Goal: Information Seeking & Learning: Learn about a topic

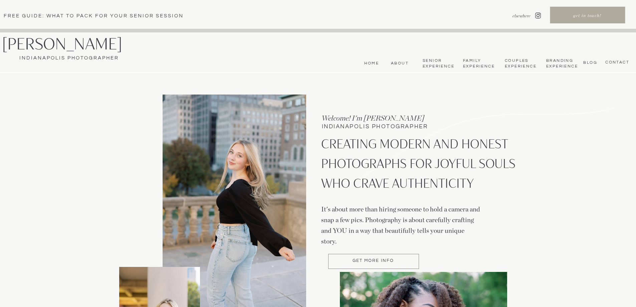
click at [434, 61] on nav "Senior Experience" at bounding box center [438, 63] width 31 height 11
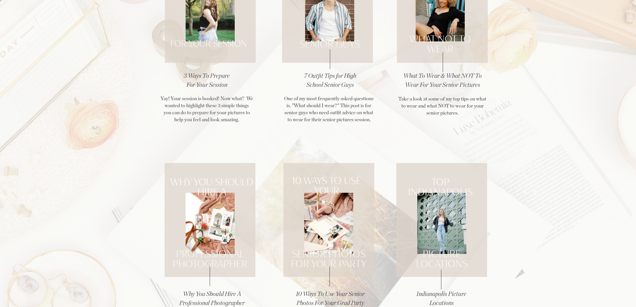
scroll to position [2705, 0]
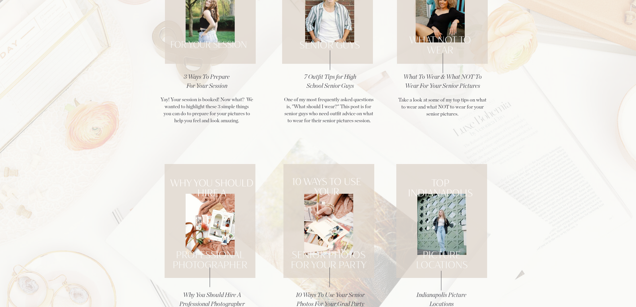
click at [320, 78] on h3 "7 Outfit Tips for High School Senior Guys" at bounding box center [330, 82] width 59 height 18
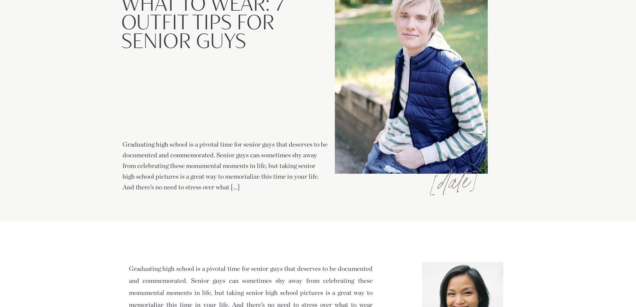
scroll to position [33, 0]
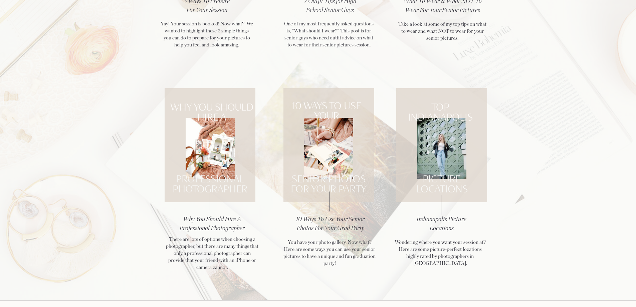
scroll to position [2805, 0]
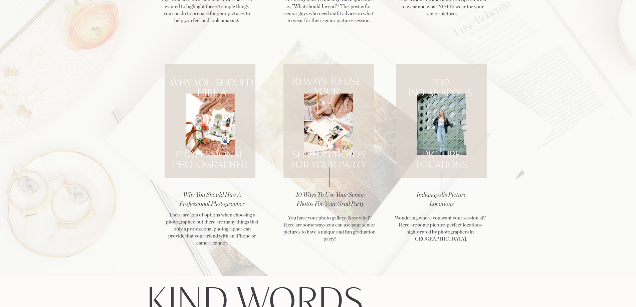
click at [449, 196] on h3 "Indianapolis Picture Locations" at bounding box center [441, 200] width 72 height 18
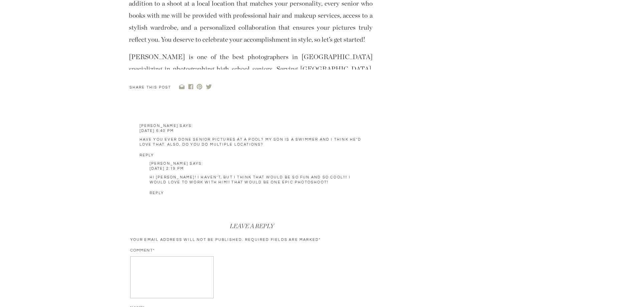
scroll to position [2338, 0]
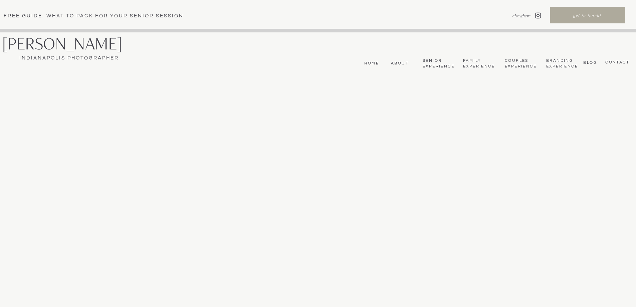
scroll to position [2805, 0]
